Goal: Task Accomplishment & Management: Manage account settings

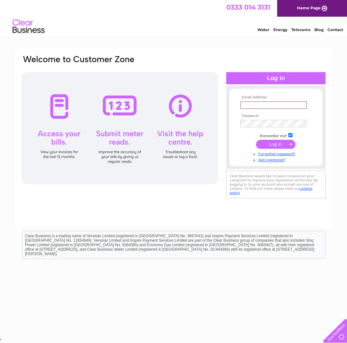
type input "[EMAIL_ADDRESS][DOMAIN_NAME]"
click at [274, 144] on input "submit" at bounding box center [275, 143] width 39 height 9
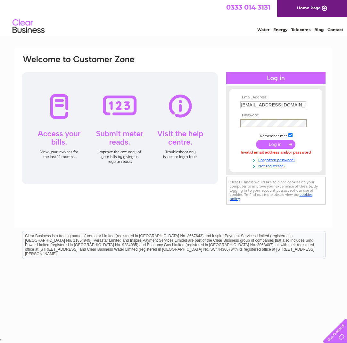
click at [274, 145] on input "submit" at bounding box center [275, 144] width 39 height 9
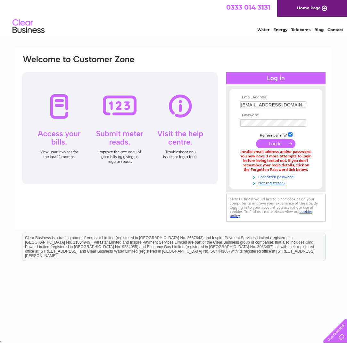
click at [283, 176] on link "Forgotten password?" at bounding box center [277, 177] width 73 height 6
click at [276, 144] on input "submit" at bounding box center [275, 144] width 39 height 9
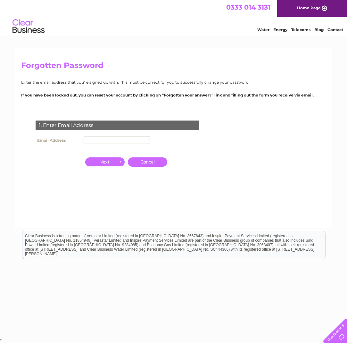
click at [103, 138] on input "text" at bounding box center [117, 141] width 67 height 8
type input "[EMAIL_ADDRESS][DOMAIN_NAME]"
click at [102, 161] on input "button" at bounding box center [104, 161] width 39 height 9
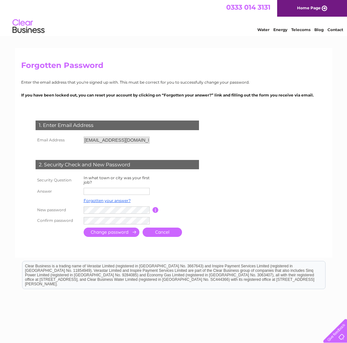
click at [114, 191] on input "text" at bounding box center [117, 191] width 66 height 7
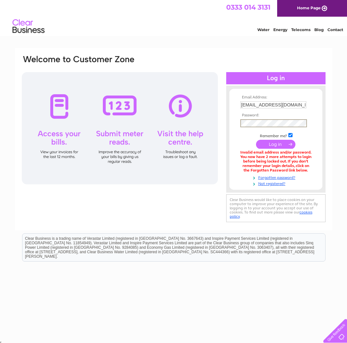
click at [265, 144] on input "submit" at bounding box center [275, 144] width 39 height 9
click at [272, 174] on link "Forgotten password?" at bounding box center [277, 177] width 73 height 6
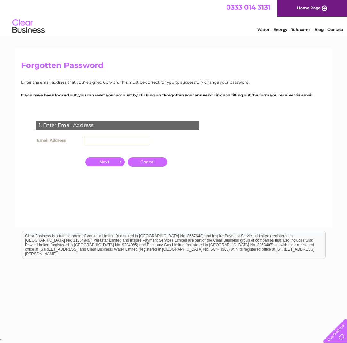
click at [99, 140] on input "text" at bounding box center [117, 141] width 67 height 8
type input "[EMAIL_ADDRESS][DOMAIN_NAME]"
click at [96, 163] on input "button" at bounding box center [104, 161] width 39 height 9
